Goal: Task Accomplishment & Management: Use online tool/utility

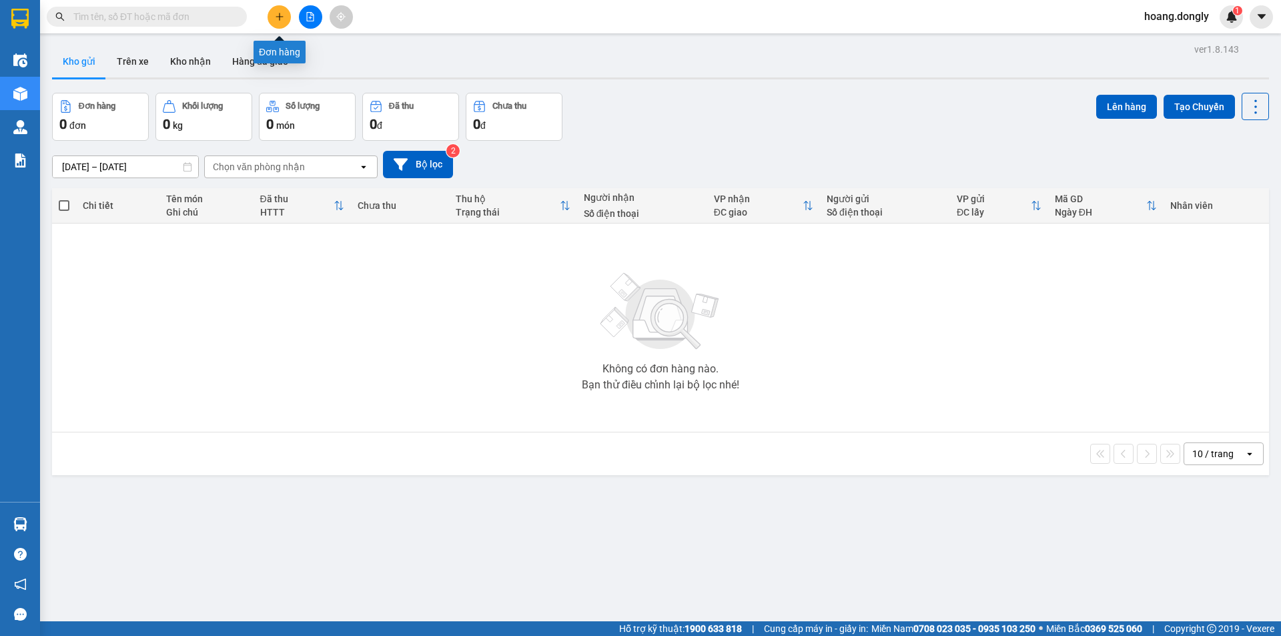
click at [276, 24] on button at bounding box center [279, 16] width 23 height 23
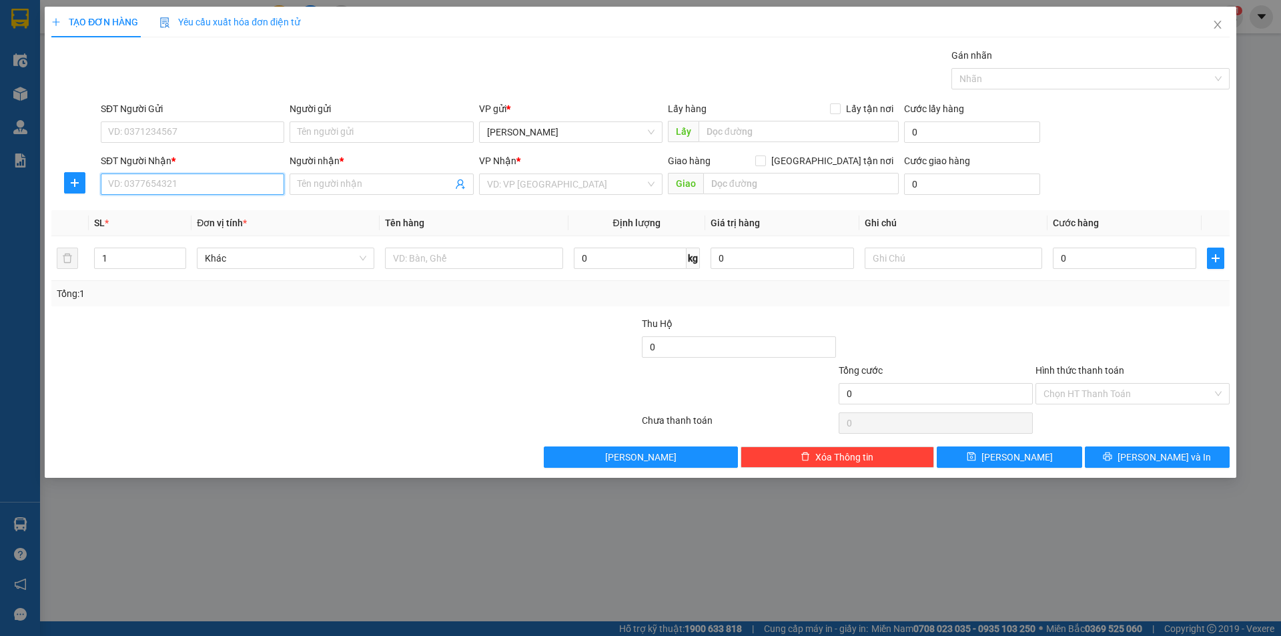
click at [248, 183] on input "SĐT Người Nhận *" at bounding box center [193, 183] width 184 height 21
type input "0349595948"
click at [368, 179] on input "Người nhận *" at bounding box center [375, 184] width 154 height 15
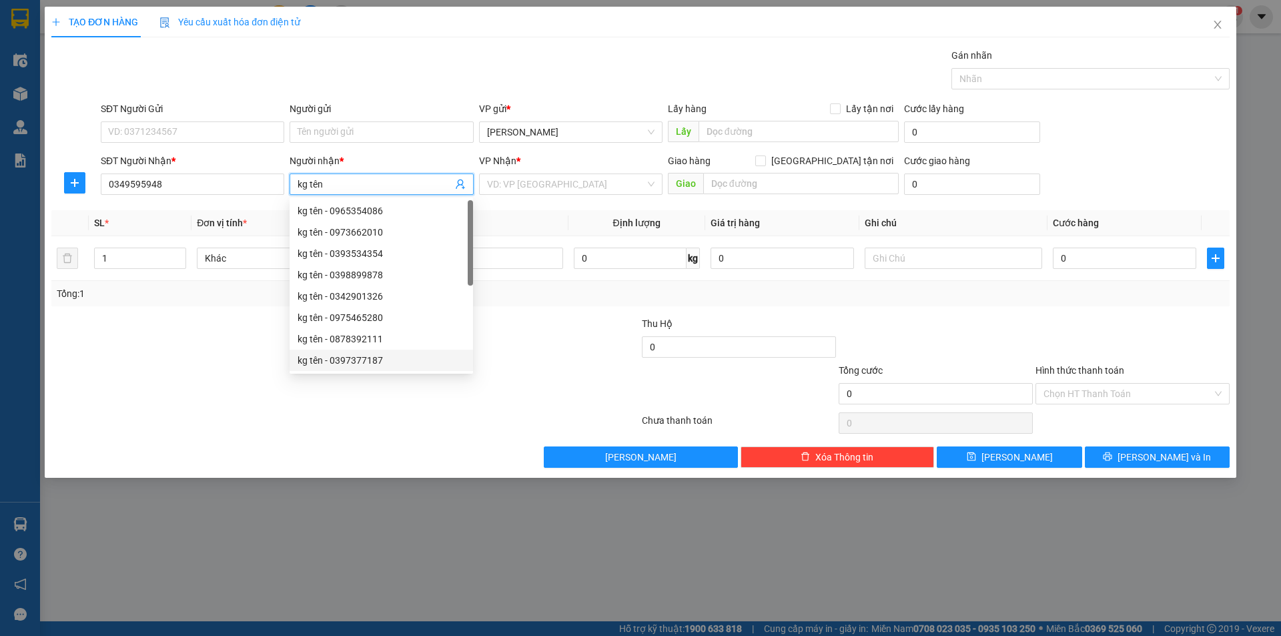
type input "kg tên"
drag, startPoint x: 278, startPoint y: 370, endPoint x: 282, endPoint y: 379, distance: 9.3
click at [279, 375] on div at bounding box center [247, 386] width 394 height 47
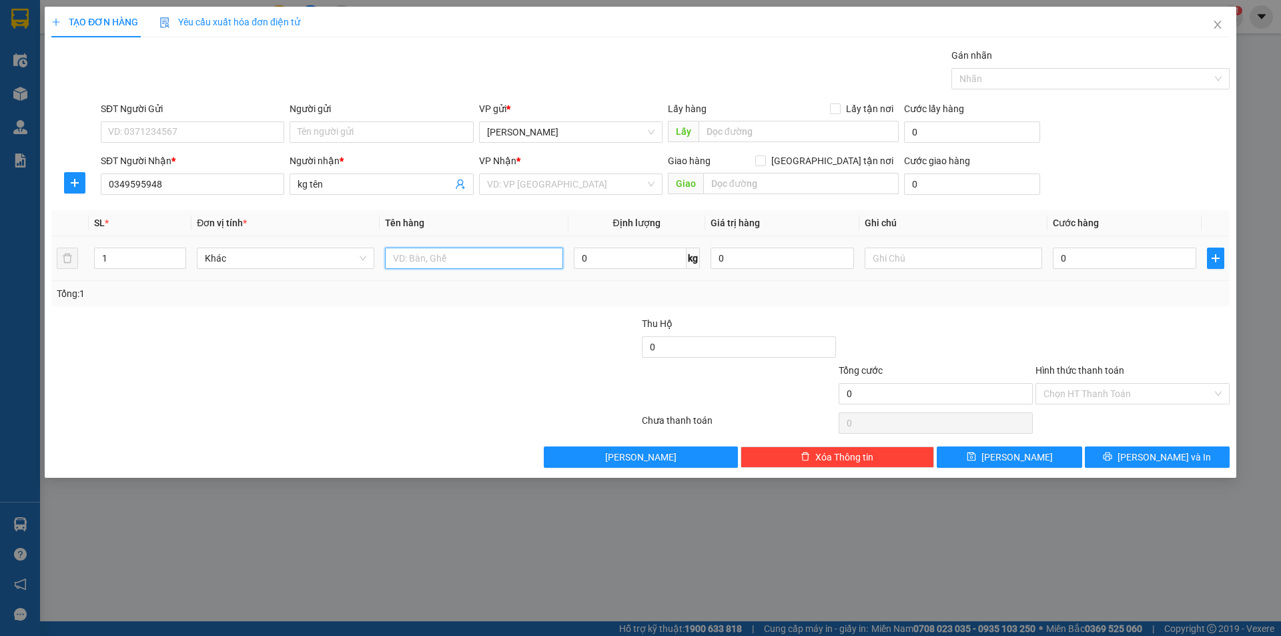
click at [482, 258] on input "text" at bounding box center [473, 258] width 177 height 21
type input "1 xe theo nguoi"
drag, startPoint x: 484, startPoint y: 332, endPoint x: 483, endPoint y: 319, distance: 12.7
click at [483, 324] on div at bounding box center [542, 339] width 197 height 47
click at [551, 179] on input "search" at bounding box center [566, 184] width 158 height 20
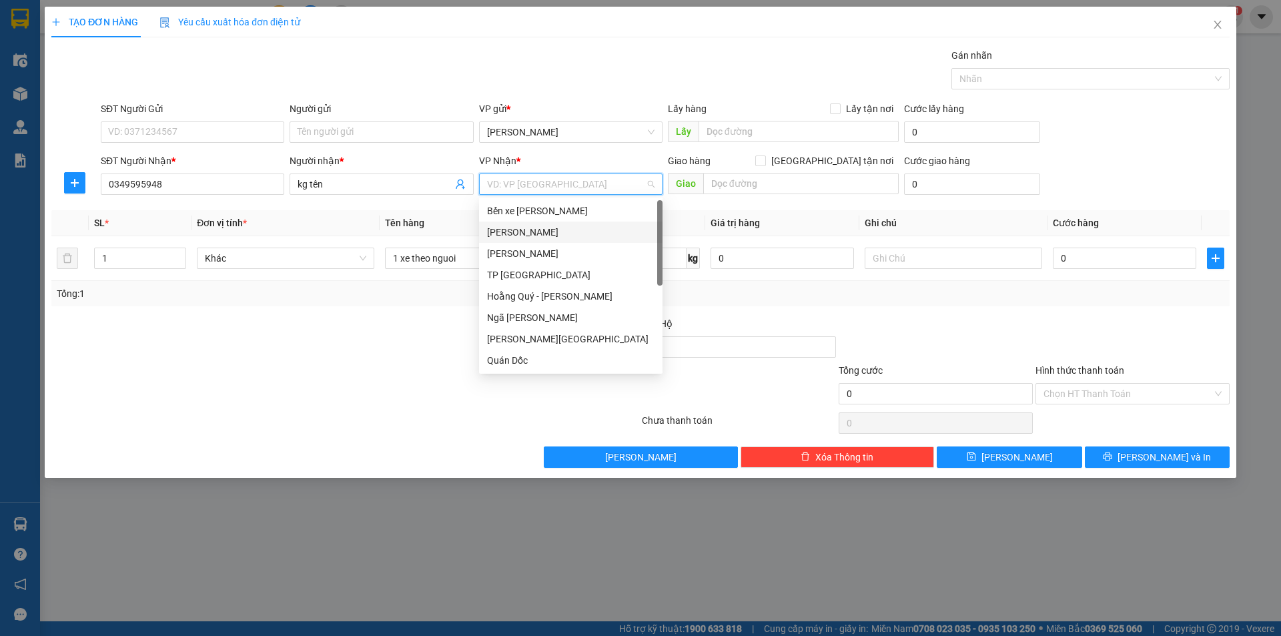
click at [592, 233] on div "[PERSON_NAME]" at bounding box center [570, 232] width 167 height 15
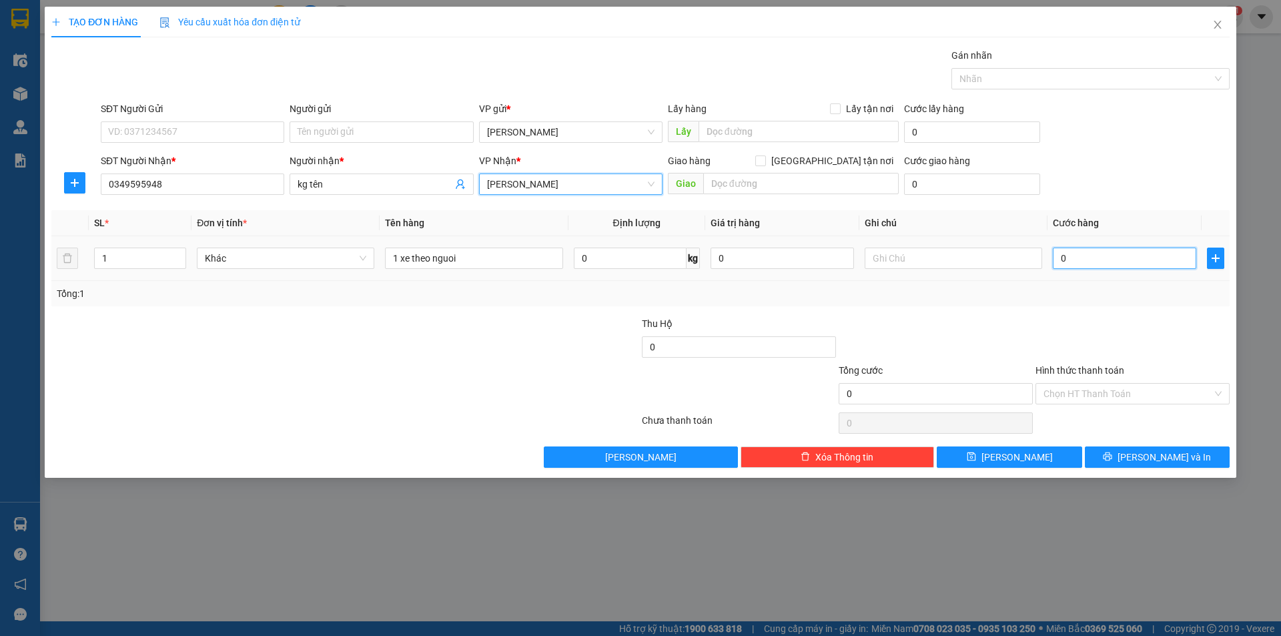
drag, startPoint x: 1086, startPoint y: 258, endPoint x: 1038, endPoint y: 268, distance: 48.9
click at [1085, 258] on input "0" at bounding box center [1124, 258] width 143 height 21
click at [1053, 259] on input "0" at bounding box center [1124, 258] width 143 height 21
click at [1056, 259] on input "0" at bounding box center [1124, 258] width 143 height 21
type input "30"
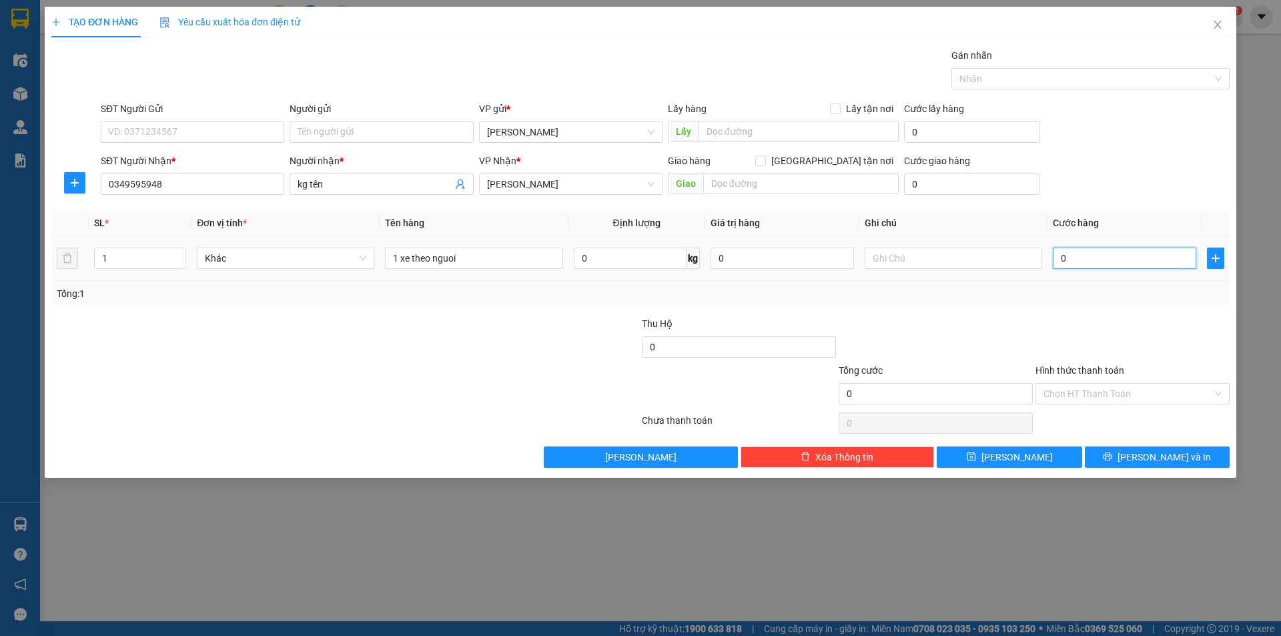
type input "30"
type input "300"
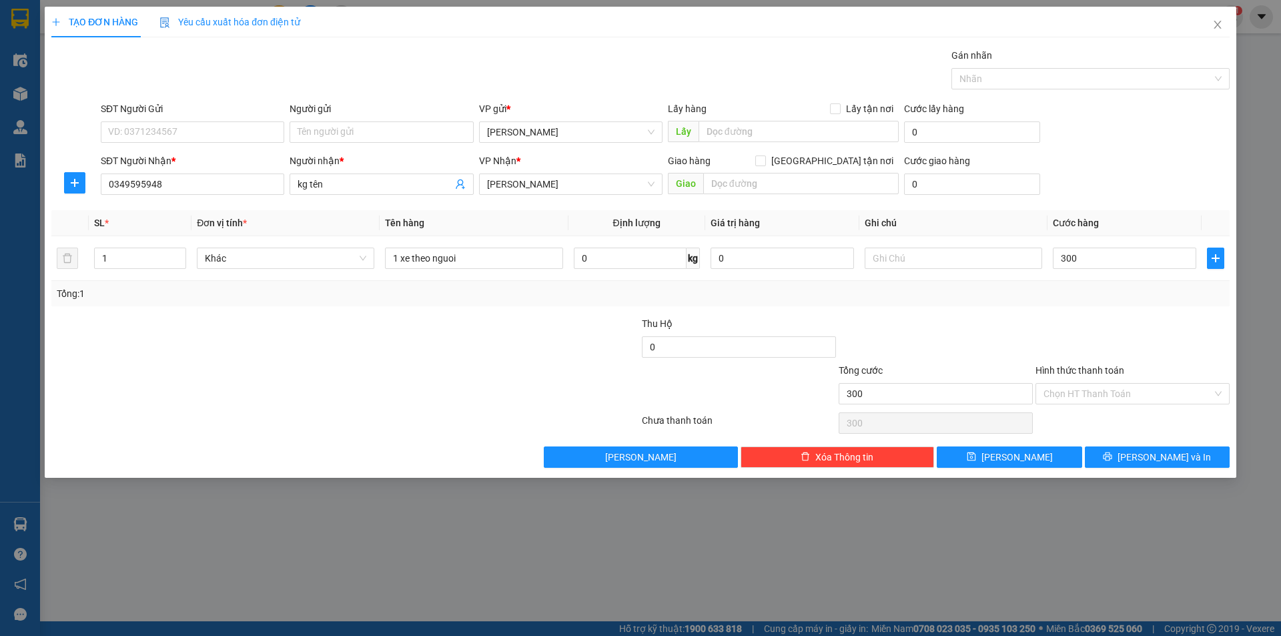
type input "300.000"
click at [1044, 286] on div "Tổng: 1" at bounding box center [641, 293] width 1168 height 15
click at [1108, 396] on input "Hình thức thanh toán" at bounding box center [1128, 394] width 169 height 20
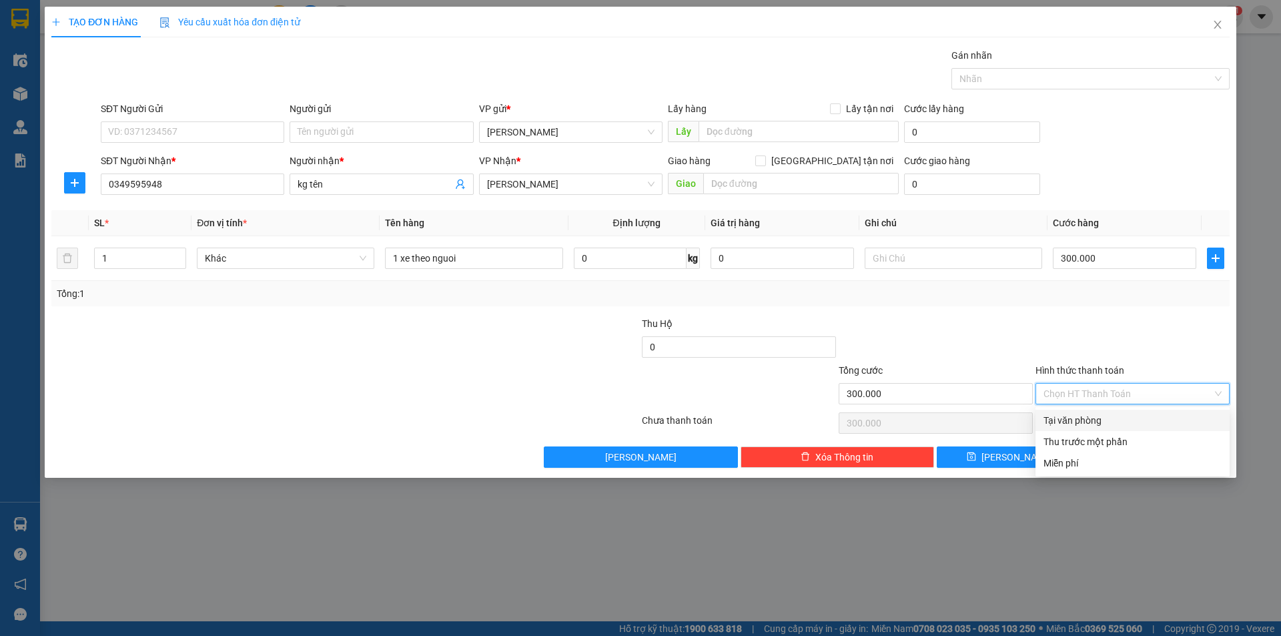
click at [1102, 318] on div at bounding box center [1132, 339] width 197 height 47
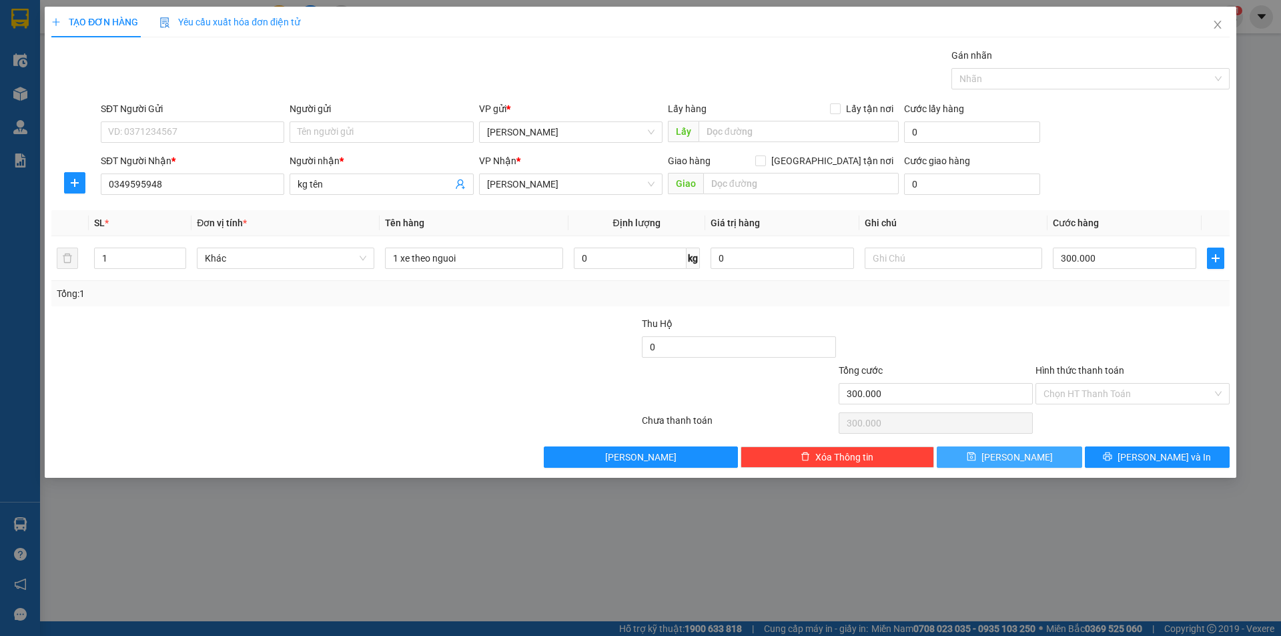
click at [1024, 453] on span "[PERSON_NAME]" at bounding box center [1017, 457] width 71 height 15
type input "0"
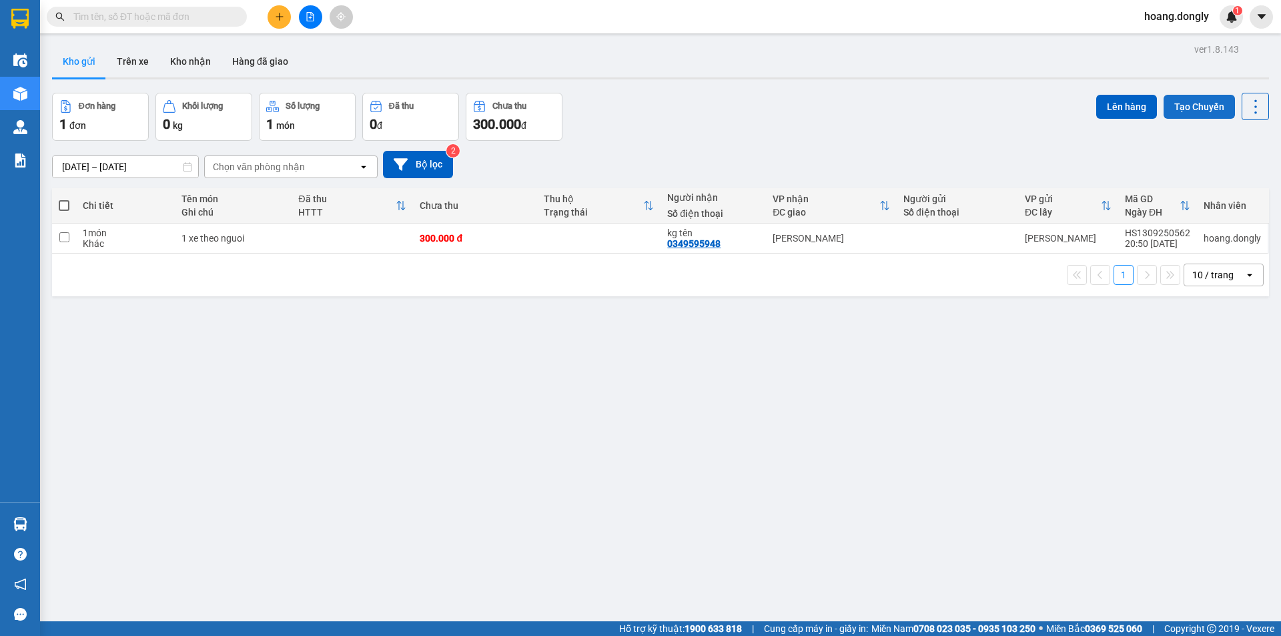
click at [1177, 103] on button "Tạo Chuyến" at bounding box center [1199, 107] width 71 height 24
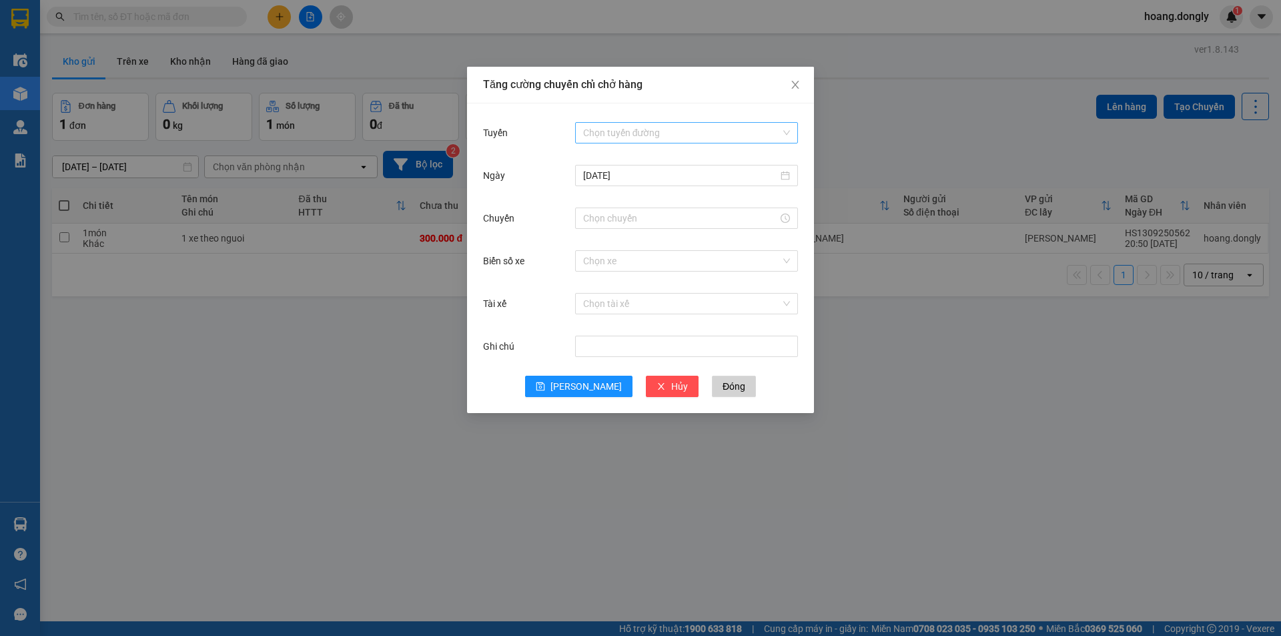
click at [696, 140] on input "Tuyến" at bounding box center [682, 133] width 198 height 20
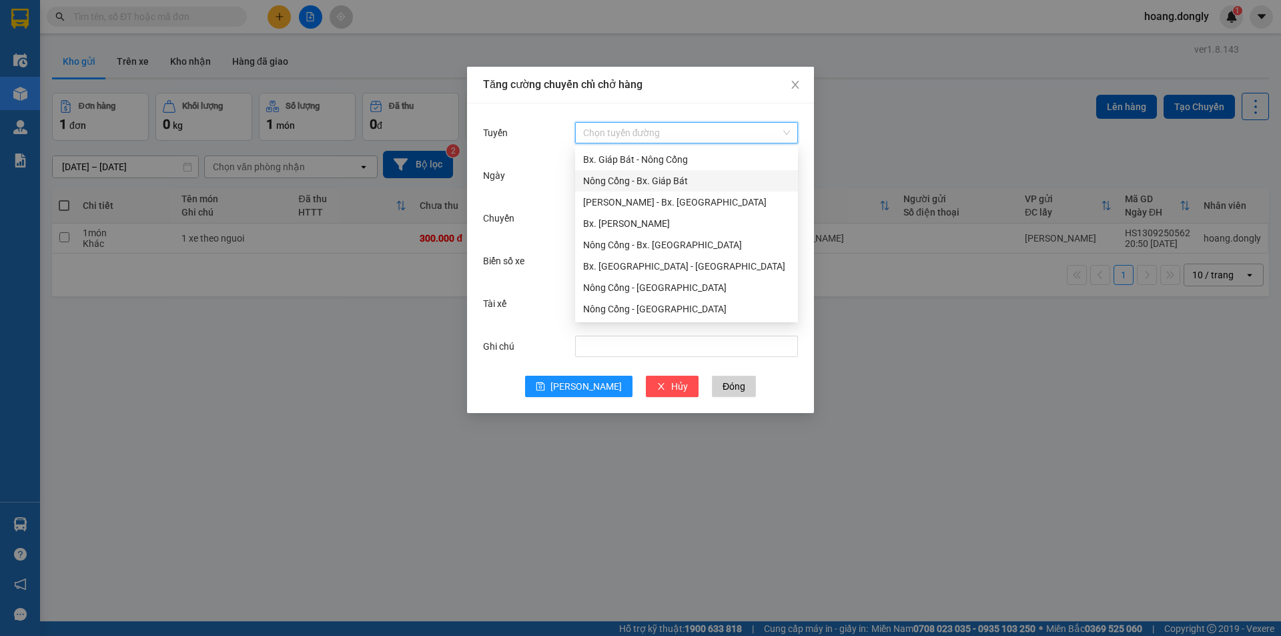
click at [691, 184] on div "Nông Cống - Bx. Giáp Bát" at bounding box center [686, 180] width 207 height 15
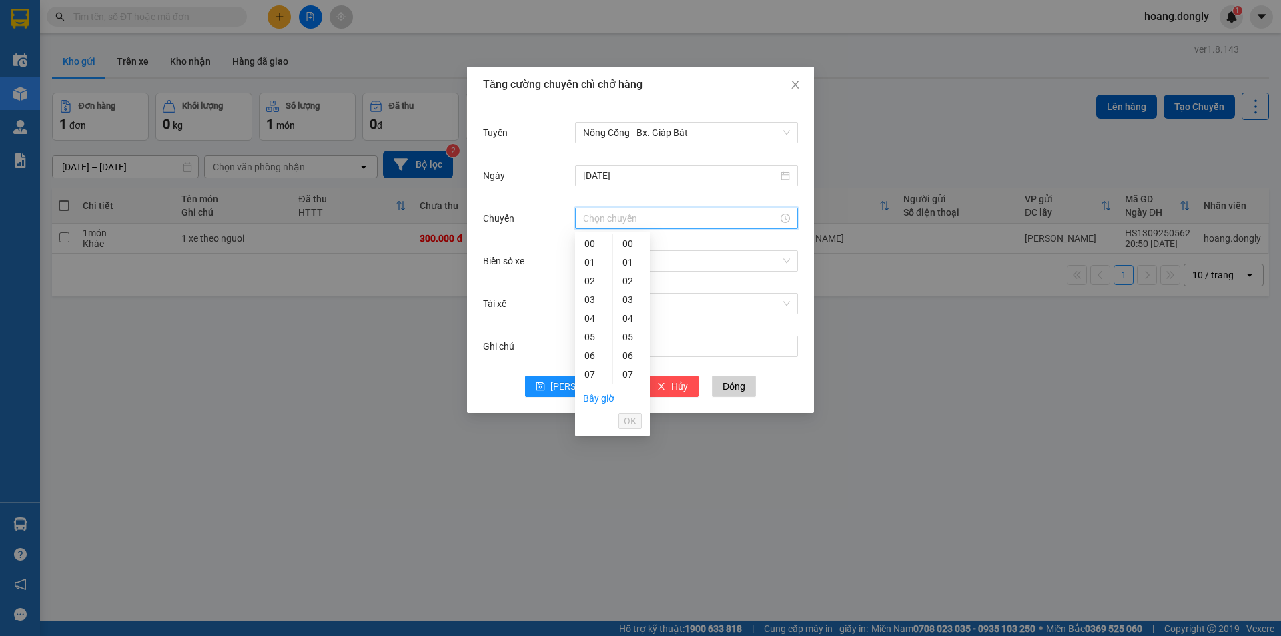
click at [671, 216] on input "Chuyến" at bounding box center [680, 218] width 195 height 15
click at [598, 335] on div "12" at bounding box center [593, 334] width 37 height 19
click at [625, 379] on div "29" at bounding box center [631, 385] width 37 height 19
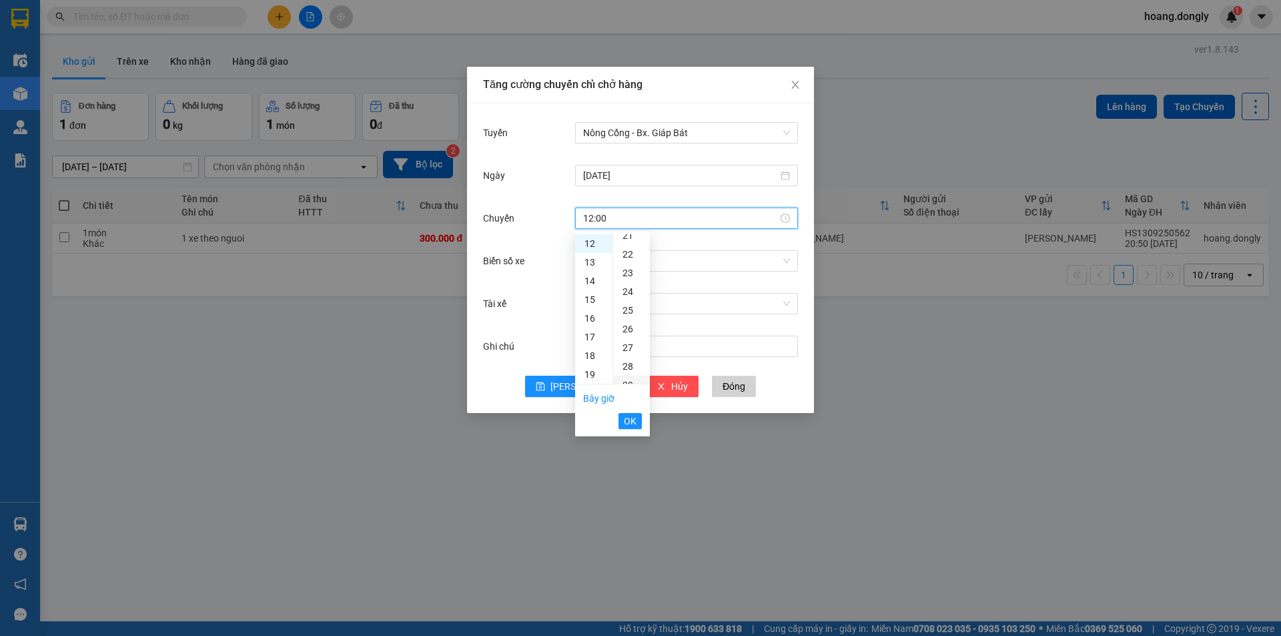
type input "12:29"
click at [630, 422] on span "OK" at bounding box center [630, 421] width 13 height 15
click at [680, 254] on input "Biển số xe" at bounding box center [682, 261] width 198 height 20
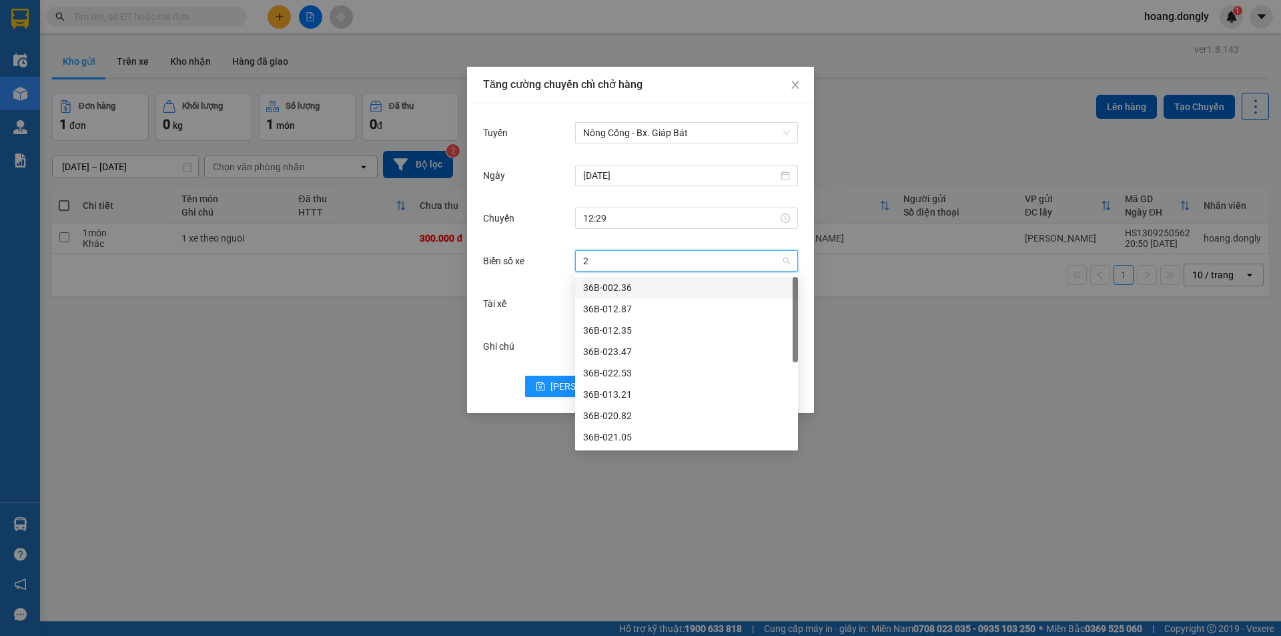
type input "23"
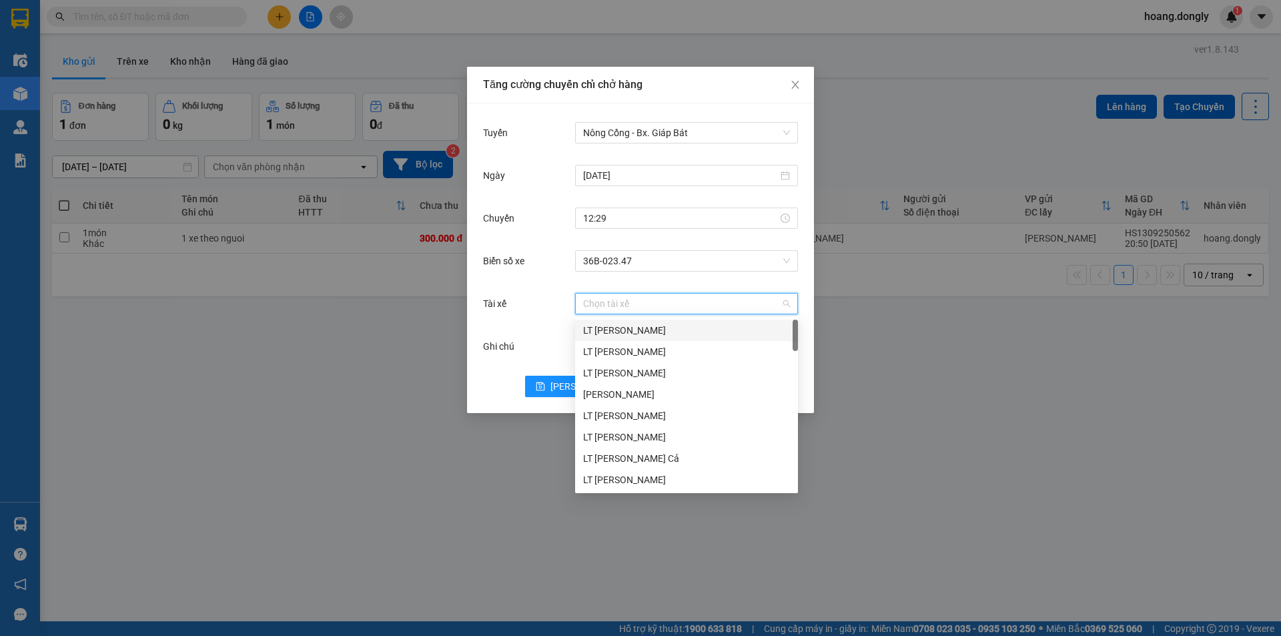
click at [653, 307] on input "Tài xế" at bounding box center [682, 304] width 198 height 20
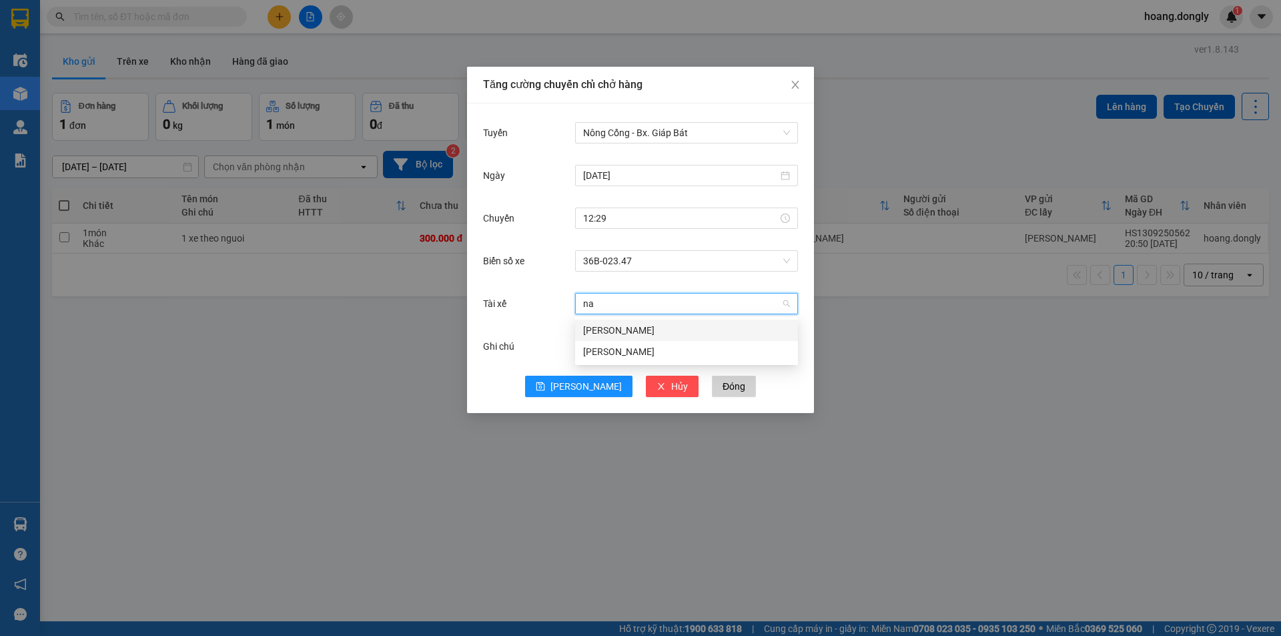
type input "nam"
click at [655, 346] on div "[PERSON_NAME]" at bounding box center [686, 351] width 207 height 15
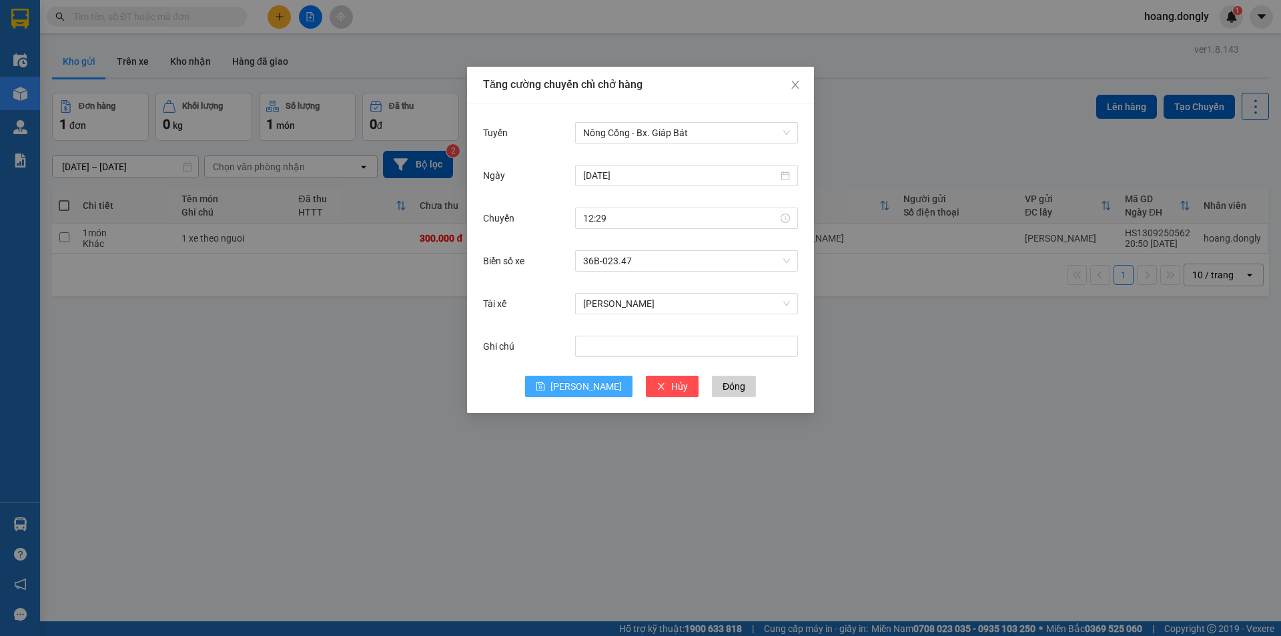
click at [575, 388] on button "[PERSON_NAME]" at bounding box center [578, 386] width 107 height 21
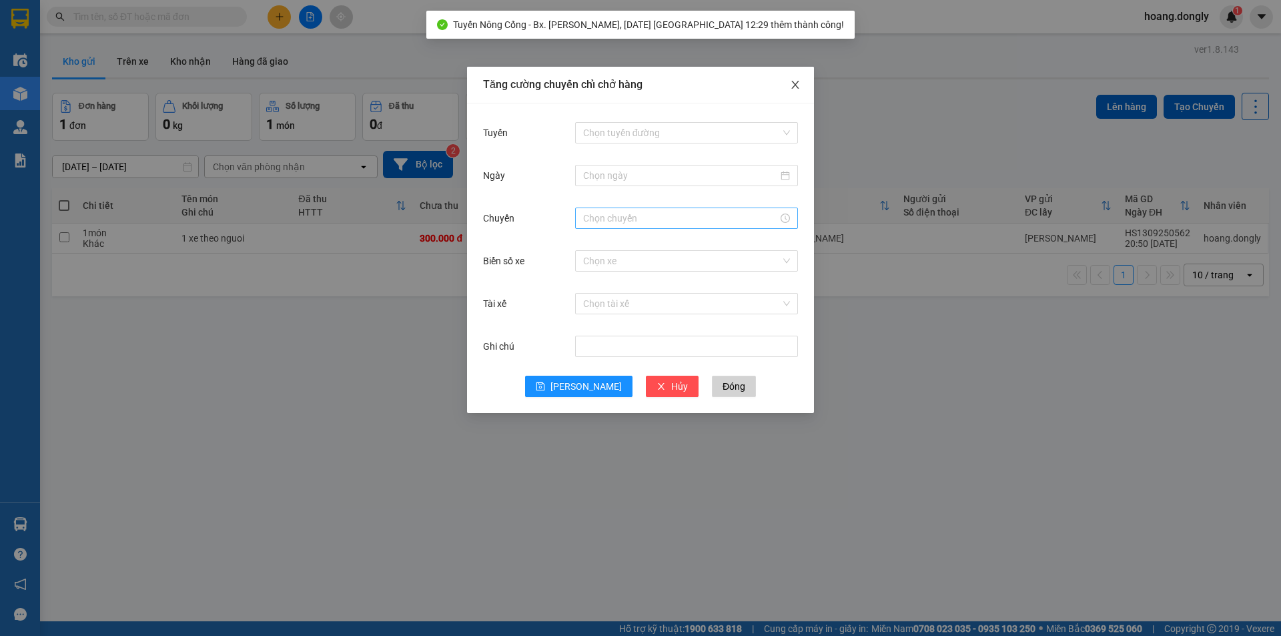
drag, startPoint x: 795, startPoint y: 81, endPoint x: 817, endPoint y: 190, distance: 111.5
click at [795, 95] on span "Close" at bounding box center [795, 85] width 37 height 37
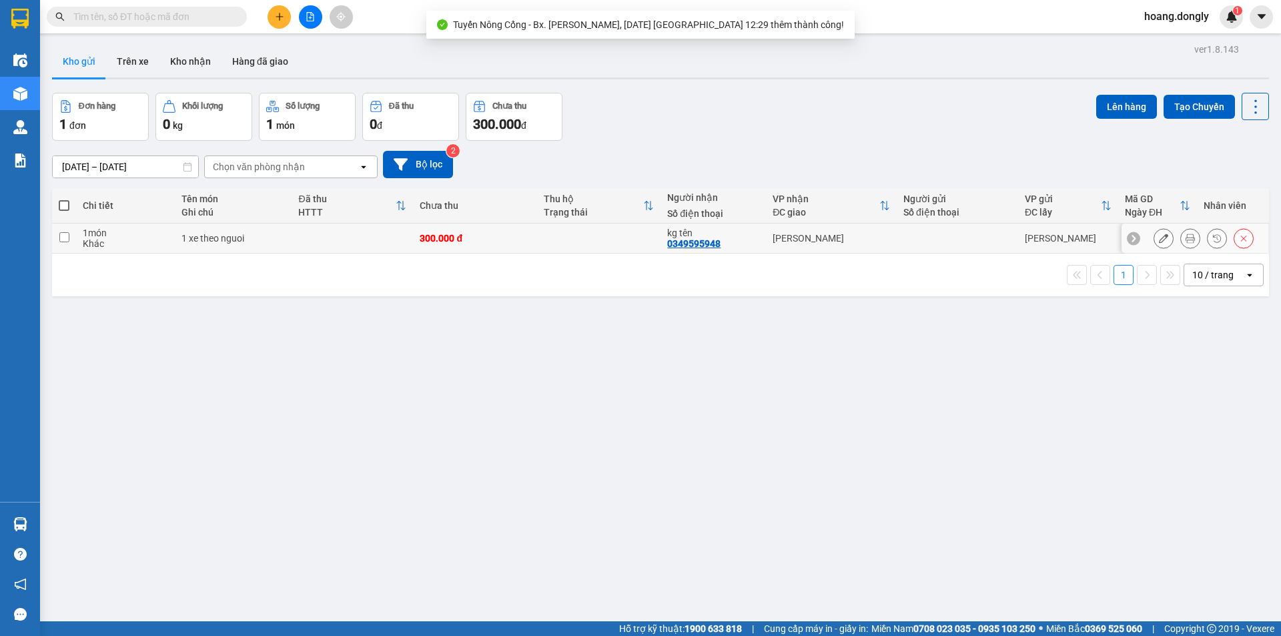
click at [870, 243] on td "[PERSON_NAME]" at bounding box center [831, 239] width 131 height 30
checkbox input "true"
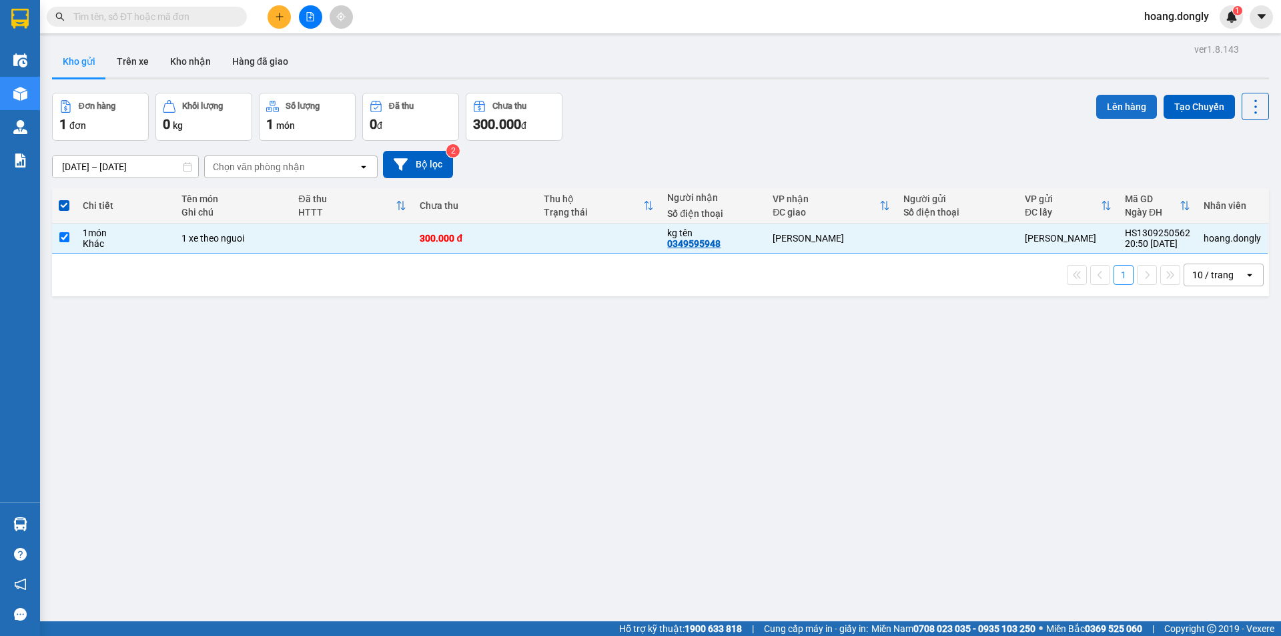
click at [1133, 103] on button "Lên hàng" at bounding box center [1126, 107] width 61 height 24
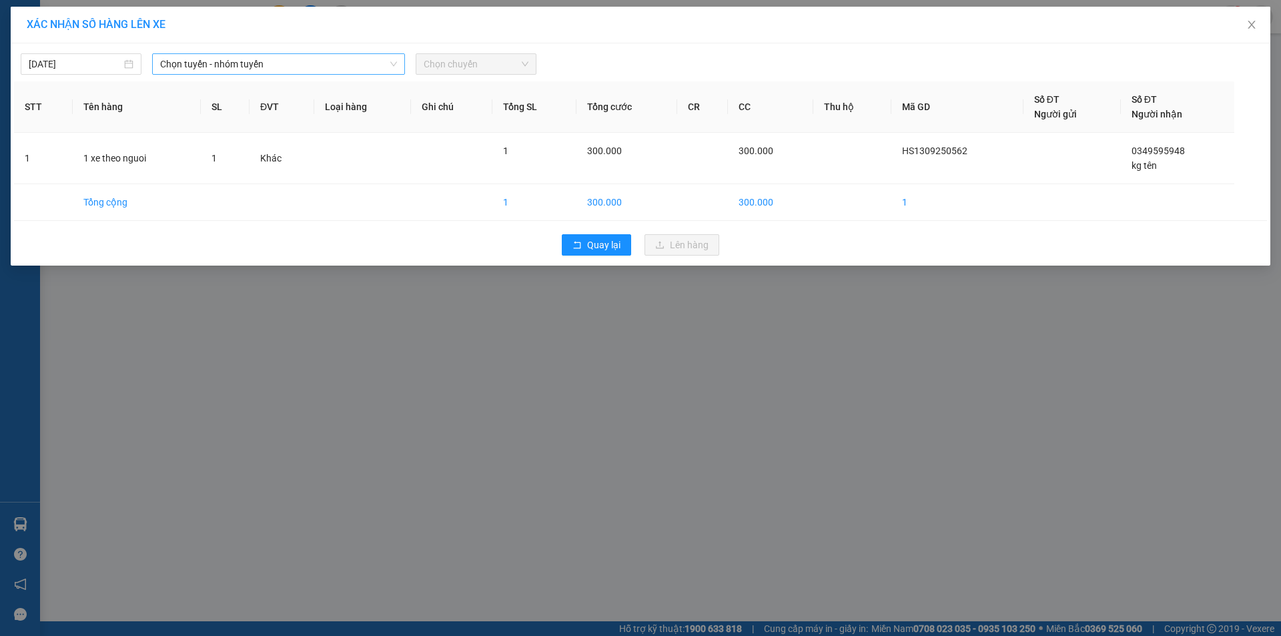
click at [316, 65] on span "Chọn tuyến - nhóm tuyến" at bounding box center [278, 64] width 237 height 20
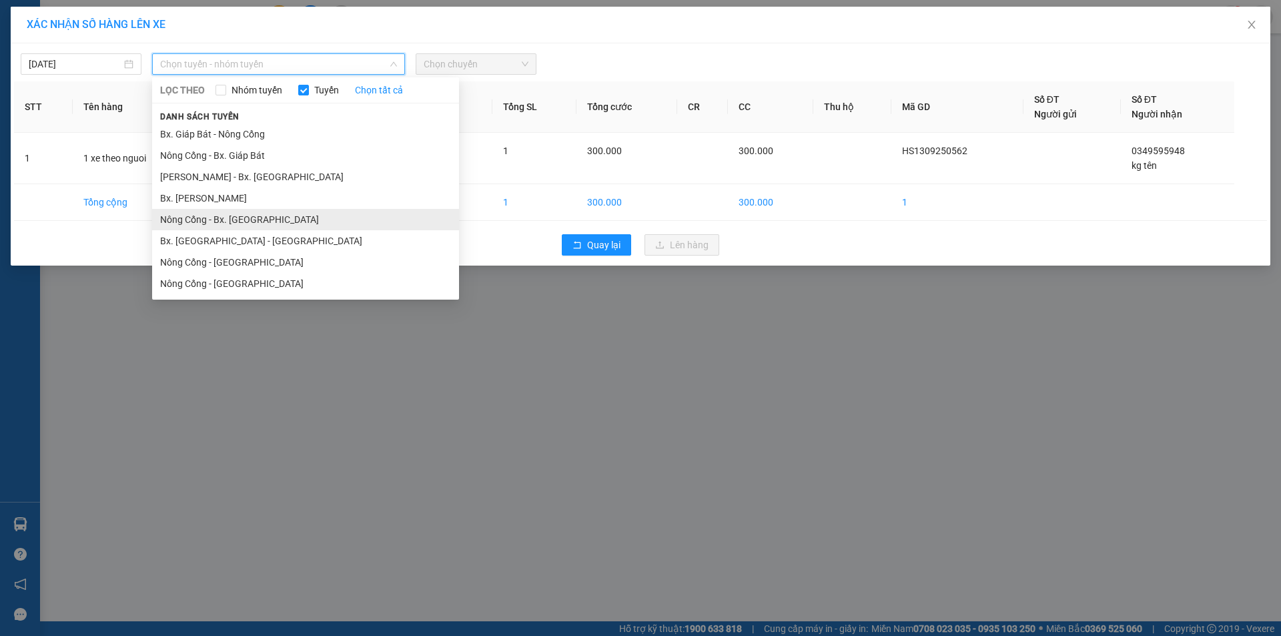
click at [318, 213] on li "Nông Cống - Bx. [GEOGRAPHIC_DATA]" at bounding box center [305, 219] width 307 height 21
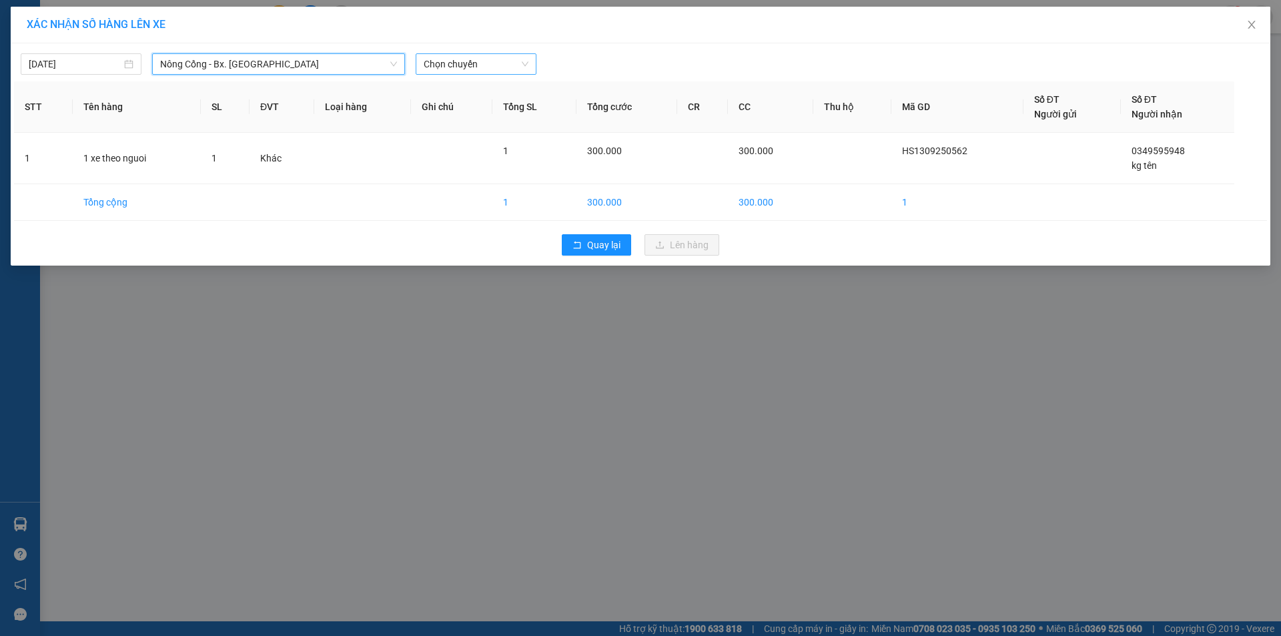
click at [520, 60] on span "Chọn chuyến" at bounding box center [476, 64] width 105 height 20
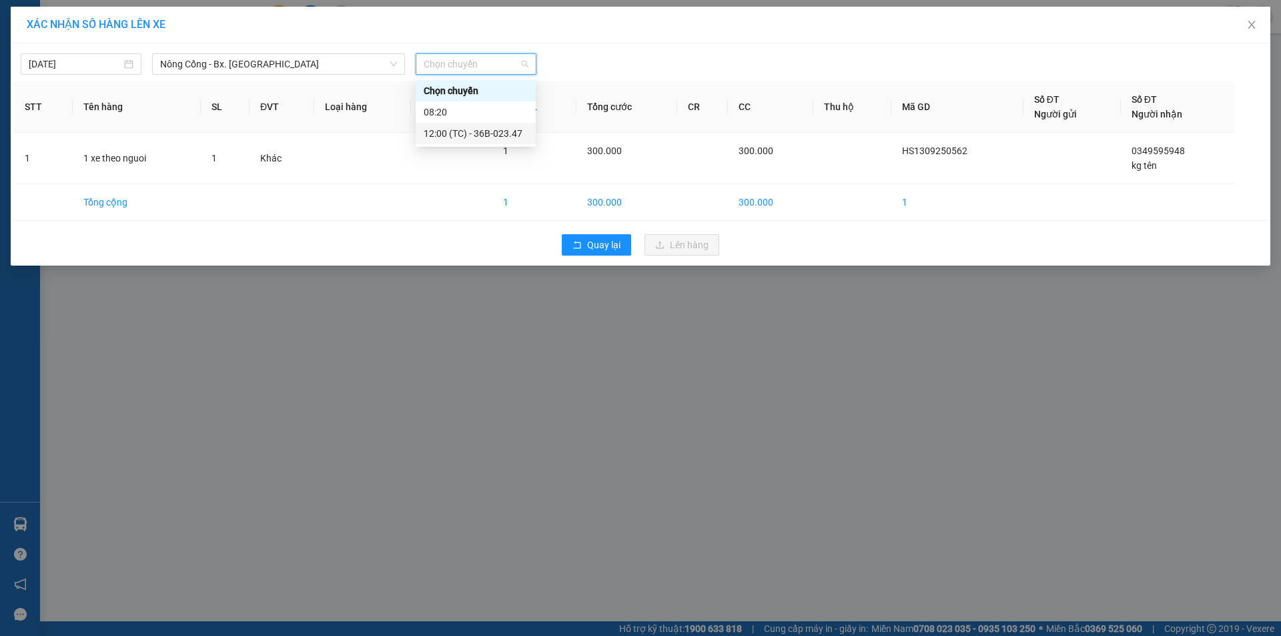
click at [523, 130] on div "12:00 (TC) - 36B-023.47" at bounding box center [476, 133] width 104 height 15
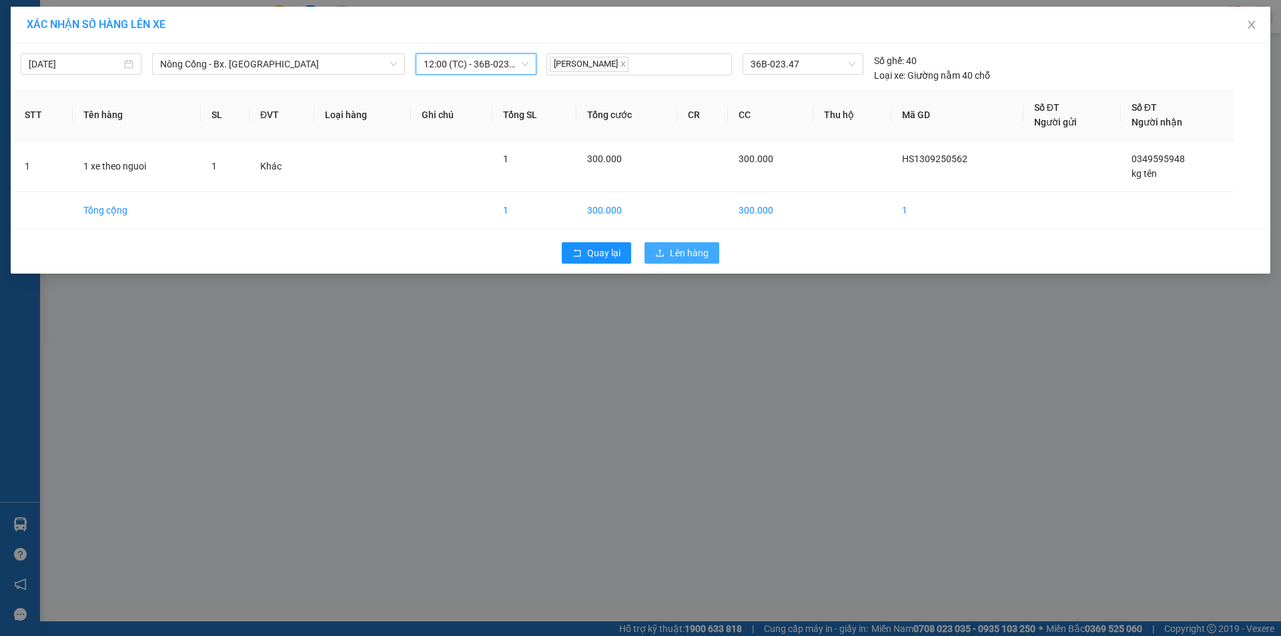
click at [689, 250] on span "Lên hàng" at bounding box center [689, 253] width 39 height 15
